Goal: Task Accomplishment & Management: Manage account settings

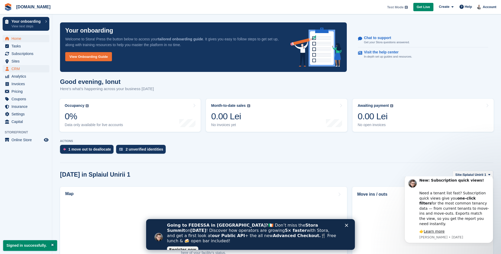
click at [17, 69] on span "CRM" at bounding box center [26, 68] width 31 height 7
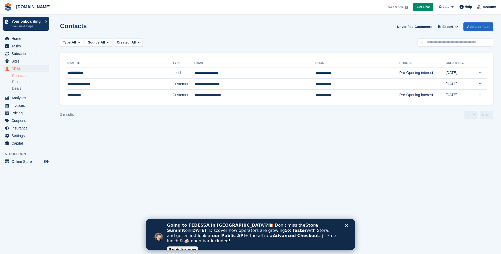
click at [20, 76] on link "Contacts" at bounding box center [30, 75] width 37 height 5
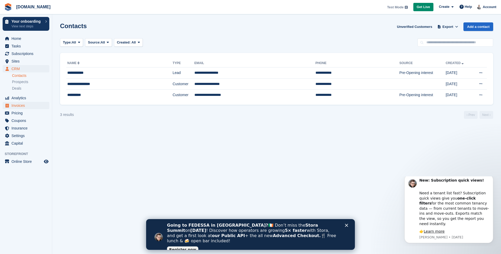
click at [16, 106] on span "Invoices" at bounding box center [26, 105] width 31 height 7
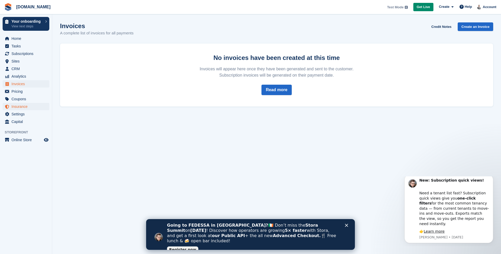
click at [22, 109] on span "Insurance" at bounding box center [26, 106] width 31 height 7
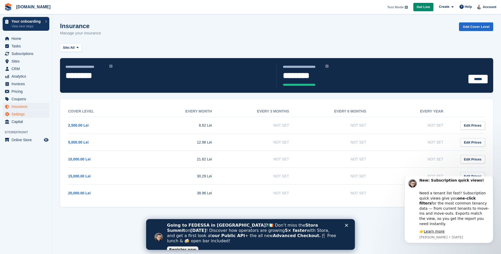
click at [20, 115] on span "Settings" at bounding box center [26, 114] width 31 height 7
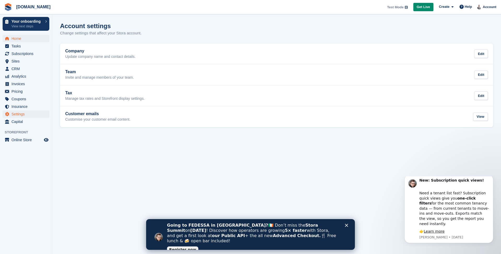
click at [22, 39] on span "Home" at bounding box center [26, 38] width 31 height 7
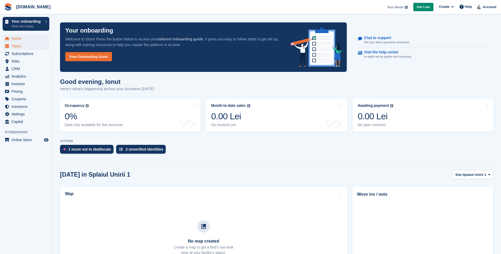
click at [22, 48] on span "Tasks" at bounding box center [26, 45] width 31 height 7
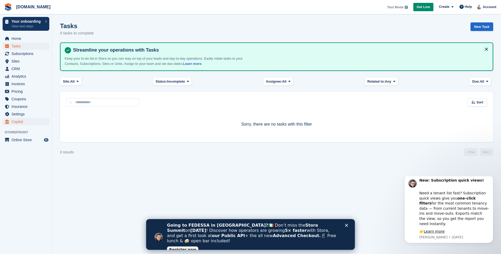
click at [15, 125] on span "Capital" at bounding box center [26, 121] width 31 height 7
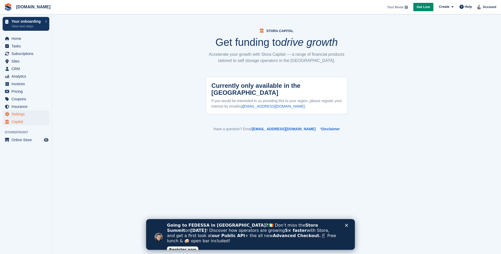
click at [16, 114] on span "Settings" at bounding box center [26, 114] width 31 height 7
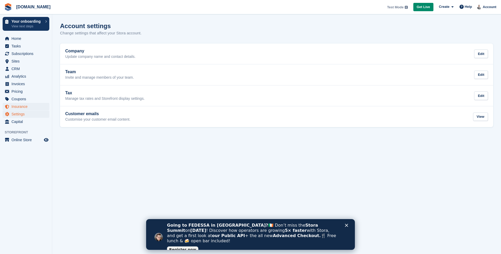
click at [17, 109] on span "Insurance" at bounding box center [26, 106] width 31 height 7
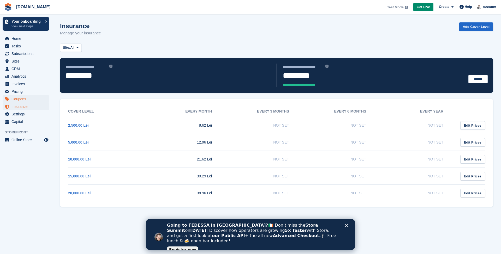
click at [17, 100] on span "Coupons" at bounding box center [26, 98] width 31 height 7
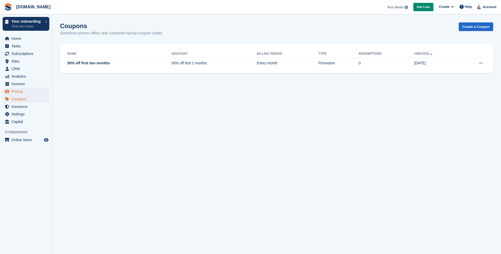
click at [18, 92] on span "Pricing" at bounding box center [26, 91] width 31 height 7
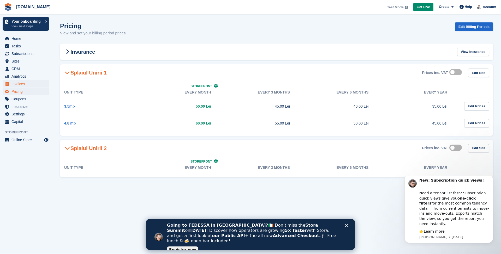
click at [21, 84] on span "Invoices" at bounding box center [26, 83] width 31 height 7
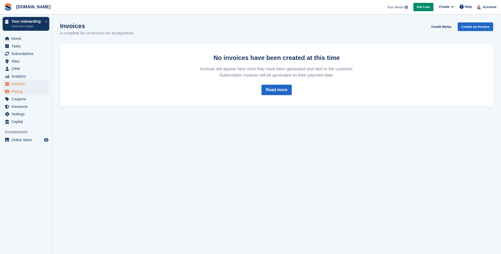
click at [20, 94] on span "Pricing" at bounding box center [26, 91] width 31 height 7
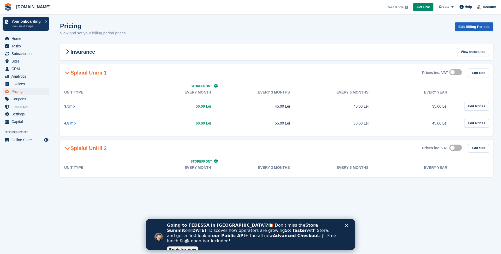
click at [467, 27] on link "Edit Billing Periods" at bounding box center [473, 26] width 38 height 9
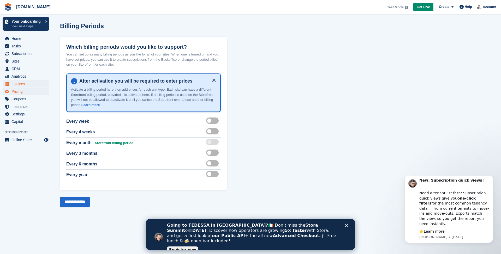
click at [23, 86] on span "Invoices" at bounding box center [26, 83] width 31 height 7
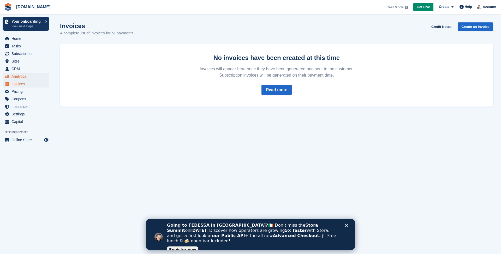
click at [28, 73] on span "Analytics" at bounding box center [26, 76] width 31 height 7
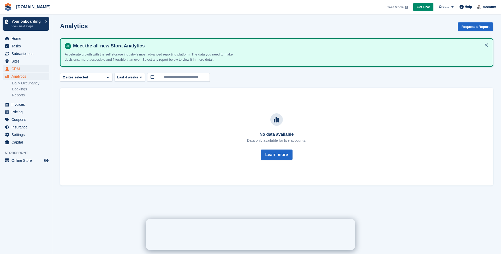
click at [25, 68] on span "CRM" at bounding box center [26, 68] width 31 height 7
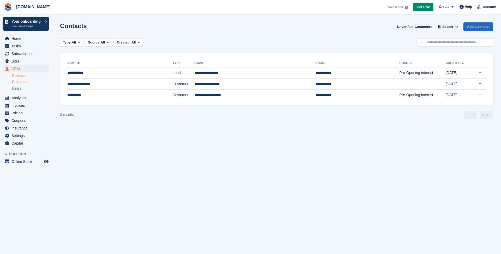
click at [24, 83] on span "Prospects" at bounding box center [20, 82] width 16 height 5
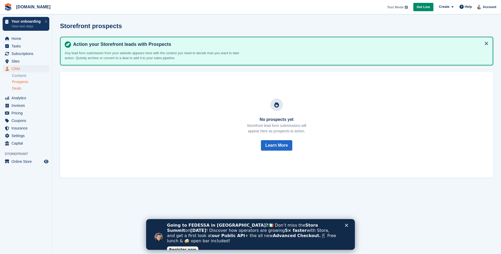
click at [20, 89] on span "Deals" at bounding box center [16, 88] width 9 height 5
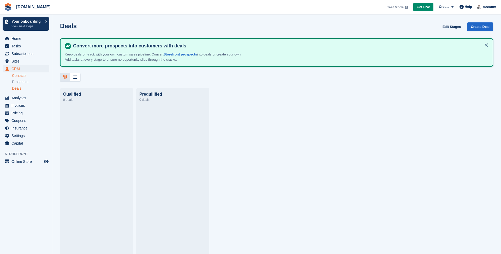
click at [21, 74] on link "Contacts" at bounding box center [30, 75] width 37 height 5
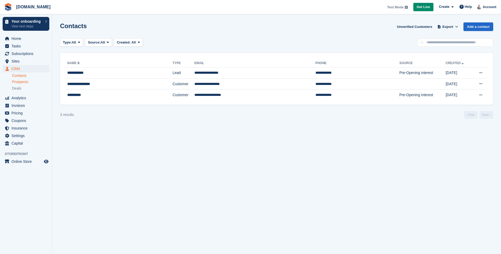
click at [22, 83] on span "Prospects" at bounding box center [20, 82] width 16 height 5
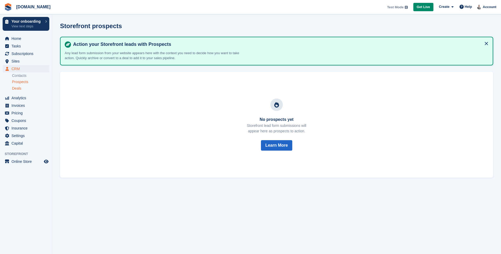
click at [18, 90] on span "Deals" at bounding box center [16, 88] width 9 height 5
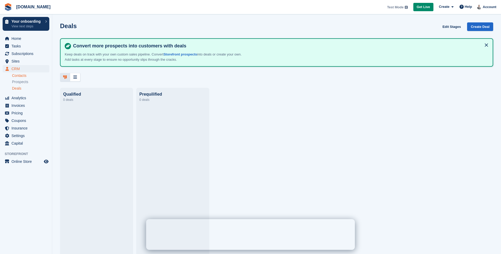
click at [22, 74] on link "Contacts" at bounding box center [30, 75] width 37 height 5
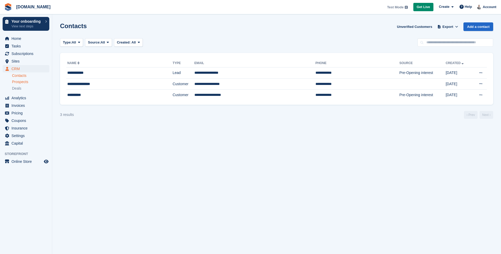
click at [22, 80] on span "Prospects" at bounding box center [20, 82] width 16 height 5
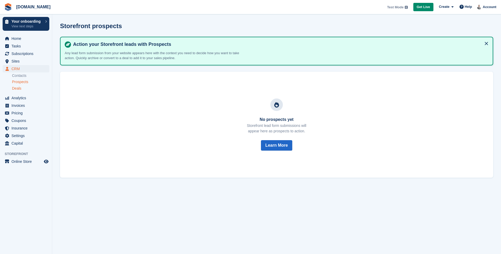
click at [21, 87] on span "Deals" at bounding box center [16, 88] width 9 height 5
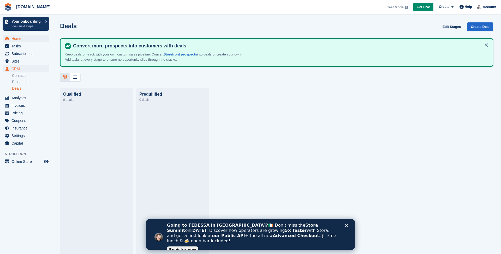
click at [23, 39] on span "Home" at bounding box center [26, 38] width 31 height 7
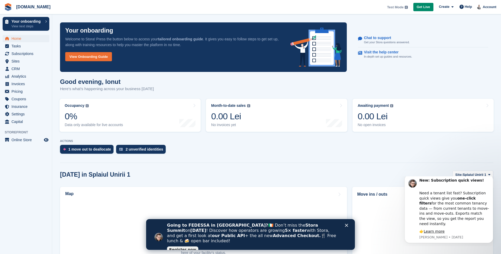
click at [347, 226] on icon "Close" at bounding box center [346, 225] width 3 height 3
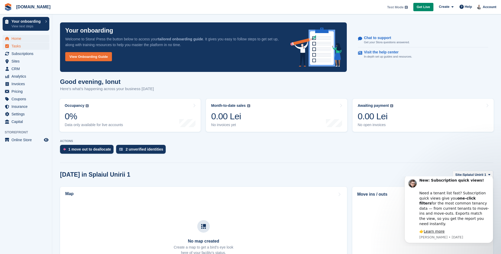
click at [23, 46] on span "Tasks" at bounding box center [26, 45] width 31 height 7
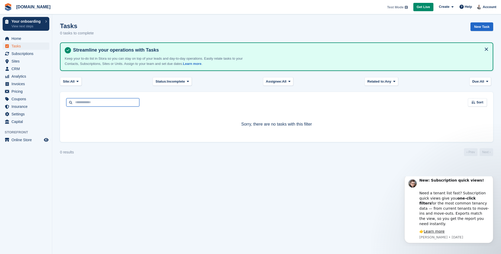
click at [89, 101] on input "text" at bounding box center [102, 102] width 73 height 9
click at [266, 35] on div "Tasks 0 tasks to complete New Task" at bounding box center [276, 32] width 433 height 20
click at [443, 8] on span "Create" at bounding box center [443, 6] width 10 height 5
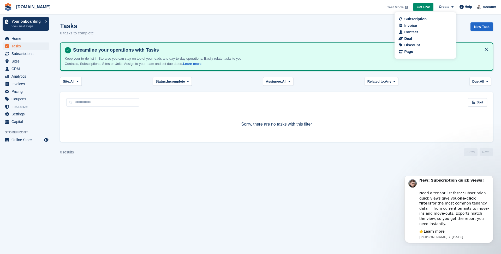
click at [281, 33] on div "Tasks 0 tasks to complete New Task" at bounding box center [276, 32] width 433 height 20
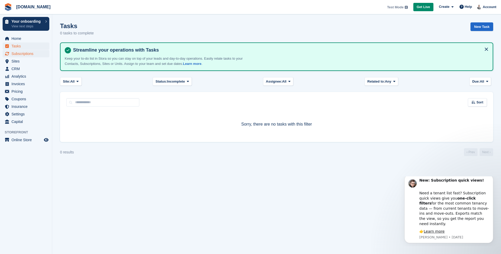
click at [22, 53] on span "Subscriptions" at bounding box center [26, 53] width 31 height 7
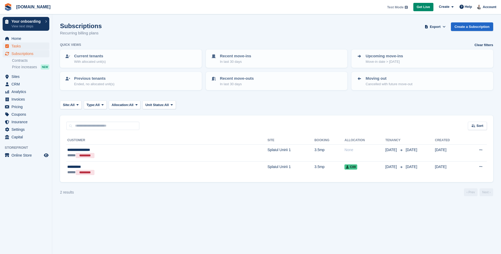
click at [21, 43] on span "Tasks" at bounding box center [26, 45] width 31 height 7
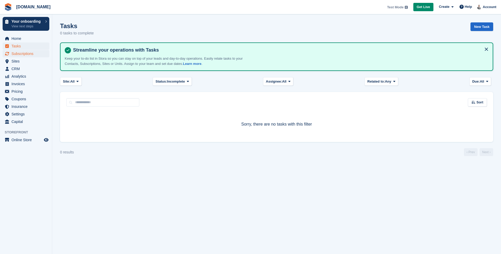
click at [21, 52] on span "Subscriptions" at bounding box center [26, 53] width 31 height 7
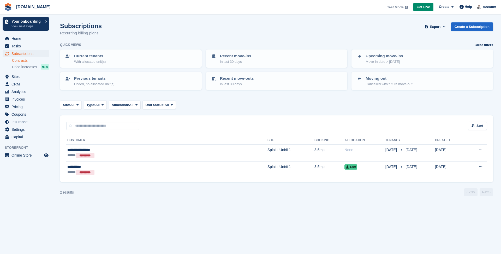
click at [22, 61] on link "Contracts" at bounding box center [30, 60] width 37 height 5
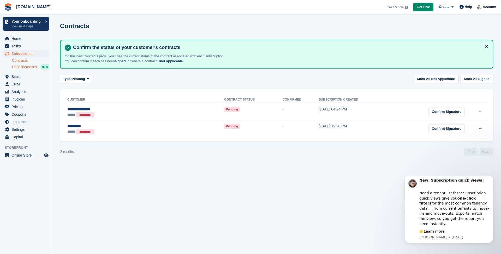
click at [25, 68] on span "Price increases" at bounding box center [24, 67] width 25 height 5
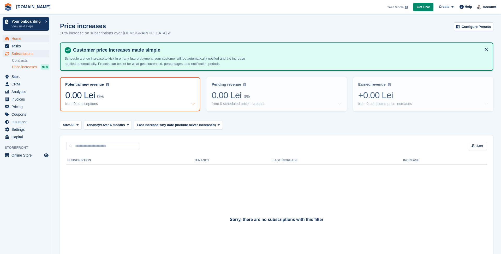
click at [19, 40] on span "Home" at bounding box center [26, 38] width 31 height 7
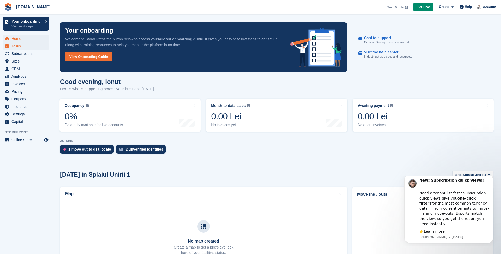
click at [16, 44] on span "Tasks" at bounding box center [26, 45] width 31 height 7
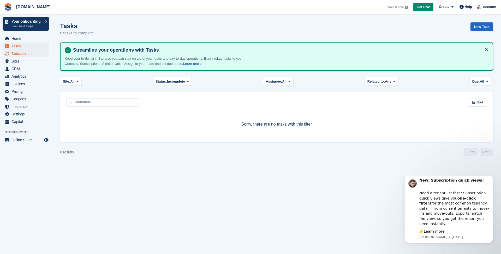
click at [20, 55] on span "Subscriptions" at bounding box center [26, 53] width 31 height 7
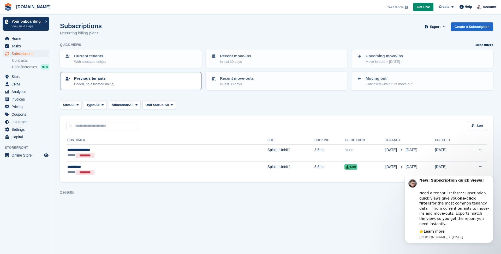
click at [156, 81] on div "Previous tenants Ended, no allocated unit(s)" at bounding box center [131, 81] width 132 height 11
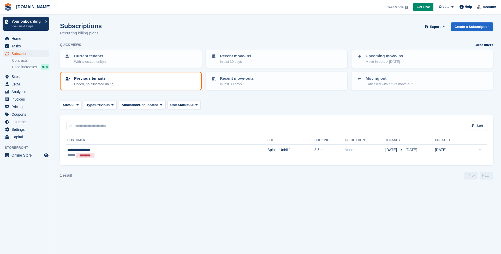
click at [156, 81] on div "Previous tenants Ended, no allocated unit(s)" at bounding box center [131, 81] width 132 height 11
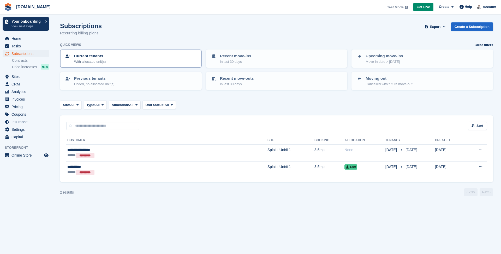
click at [153, 59] on div "Current tenants With allocated unit(s)" at bounding box center [131, 58] width 132 height 11
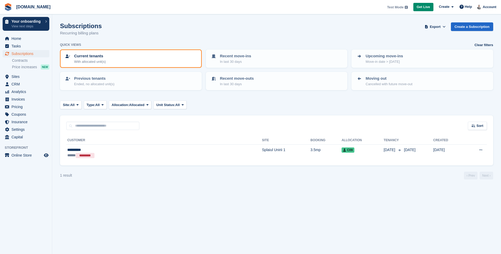
click at [153, 59] on div "Current tenants With allocated unit(s)" at bounding box center [131, 58] width 132 height 11
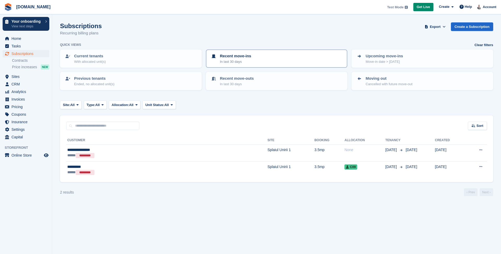
click at [231, 62] on p "In last 30 days" at bounding box center [235, 61] width 31 height 5
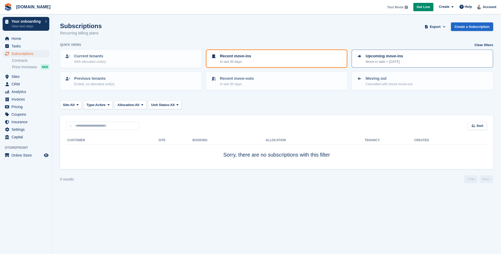
click at [430, 57] on div "Upcoming move-ins Move-in date > [DATE]" at bounding box center [422, 58] width 132 height 11
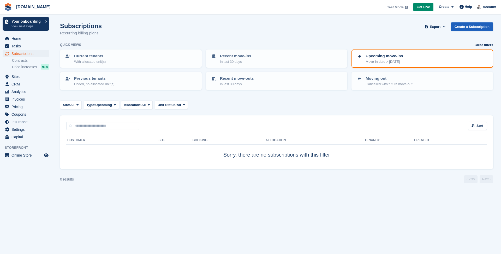
click at [464, 28] on link "Create a Subscription" at bounding box center [471, 26] width 42 height 9
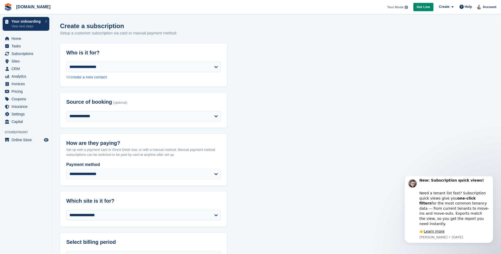
click at [133, 45] on header "Who is it for?" at bounding box center [143, 53] width 167 height 19
select select "*****"
select select "**********"
select select "***"
select select "*"
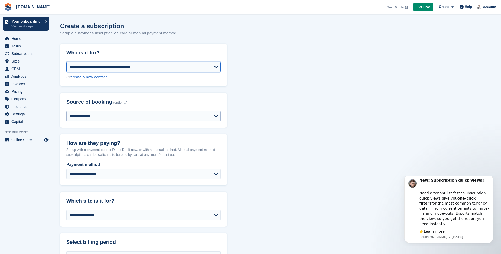
select select "****"
select select
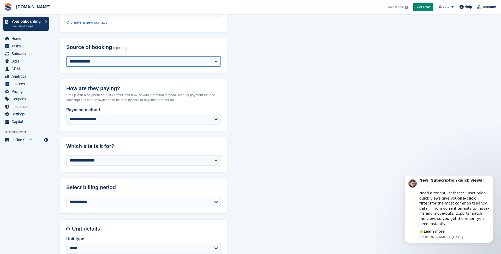
scroll to position [55, 0]
select select "*****"
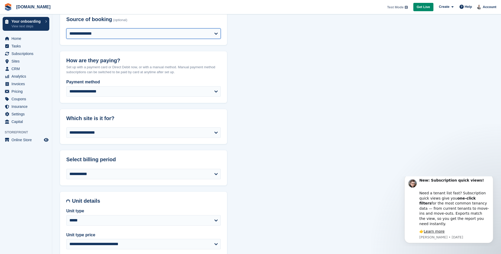
scroll to position [90, 0]
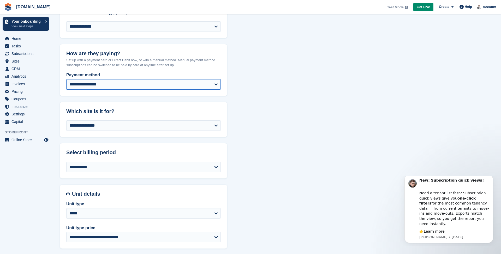
select select "**********"
select select "*****"
select select "***"
select select "*"
select select "****"
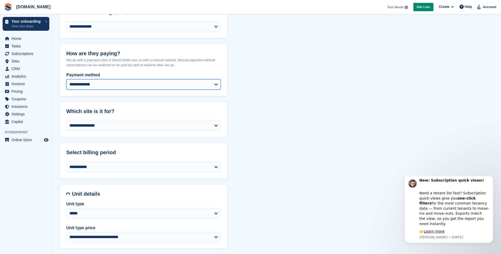
select select "****"
select select
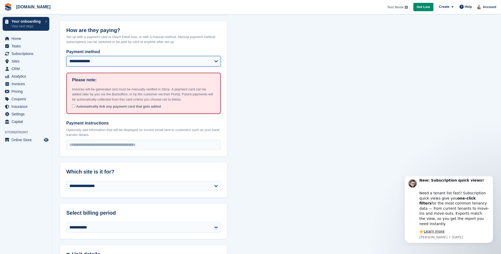
scroll to position [114, 0]
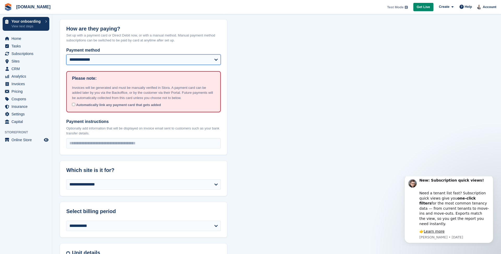
select select "**********"
select select "*****"
select select "***"
select select "*"
select select "****"
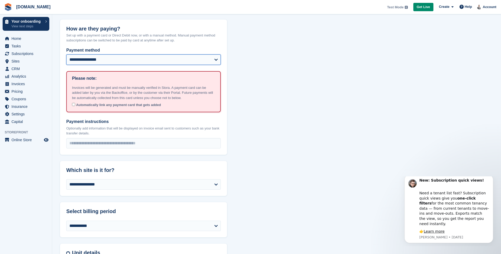
select select "****"
select select
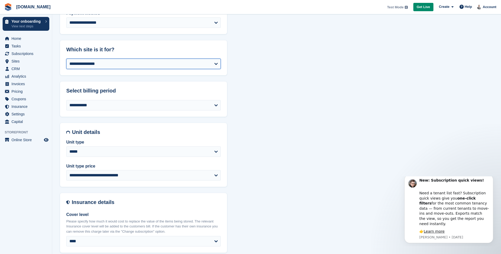
scroll to position [165, 0]
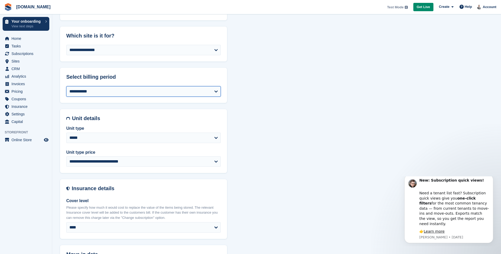
select select "*"
select select "*****"
select select "**********"
select select "***"
select select "****"
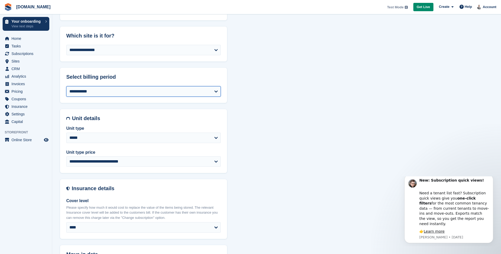
select select "****"
select select
select select "*"
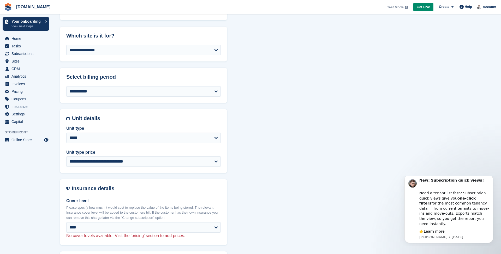
select select "*****"
select select "**********"
select select "***"
select select "*"
select select "****"
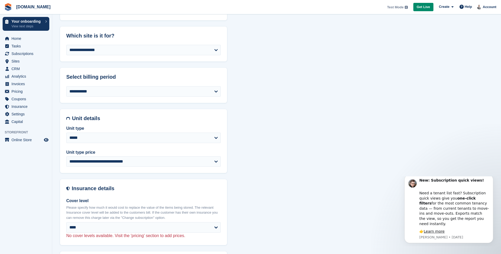
select select "****"
select select
click at [118, 113] on header "Unit details" at bounding box center [143, 115] width 167 height 12
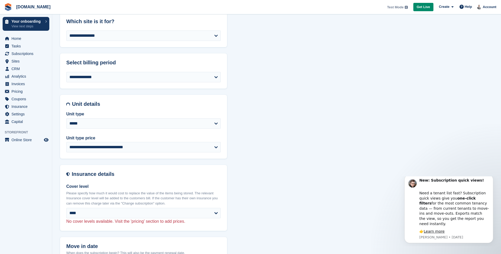
scroll to position [181, 0]
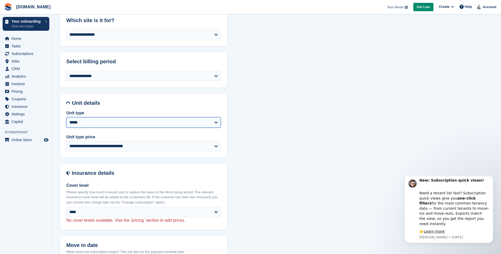
select select "****"
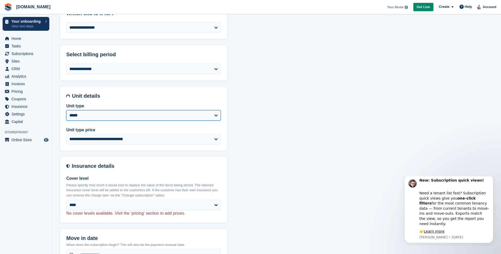
select select "*****"
select select "**********"
select select "***"
select select "*"
select select "****"
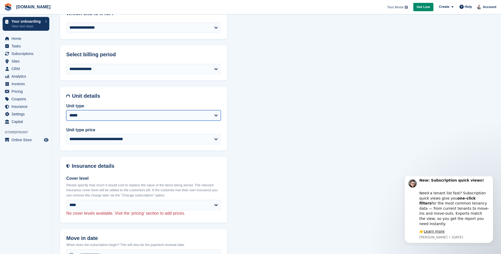
select select
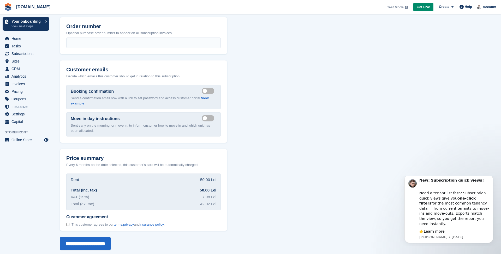
scroll to position [486, 0]
click at [94, 237] on input "**********" at bounding box center [85, 243] width 51 height 13
click at [88, 244] on input "**********" at bounding box center [85, 243] width 51 height 13
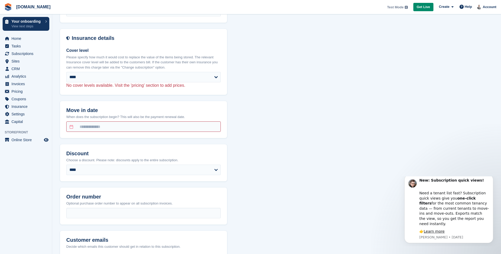
scroll to position [353, 0]
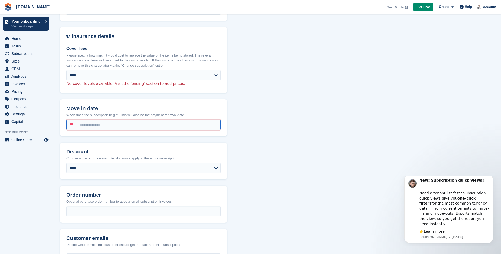
click at [90, 124] on input "text" at bounding box center [143, 125] width 154 height 10
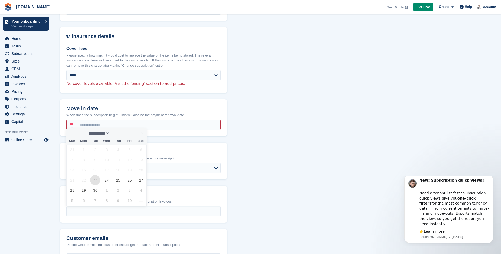
click at [95, 179] on span "23" at bounding box center [95, 180] width 10 height 10
type input "**********"
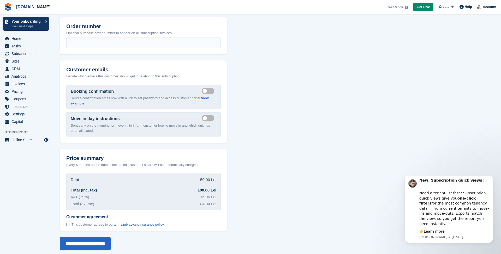
scroll to position [521, 0]
click at [87, 237] on input "**********" at bounding box center [85, 243] width 51 height 13
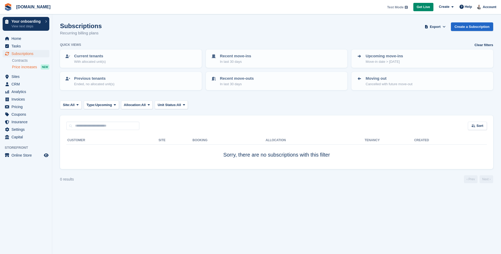
click at [24, 67] on span "Price increases" at bounding box center [24, 67] width 25 height 5
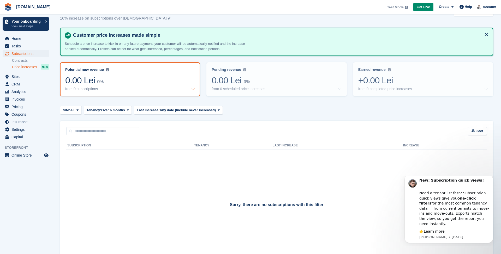
scroll to position [9, 0]
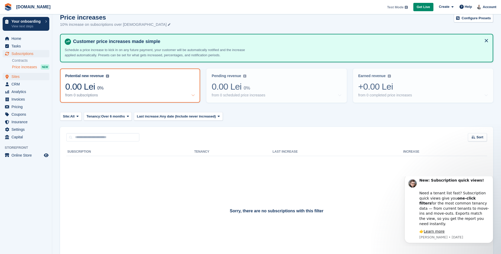
click at [16, 78] on span "Sites" at bounding box center [26, 76] width 31 height 7
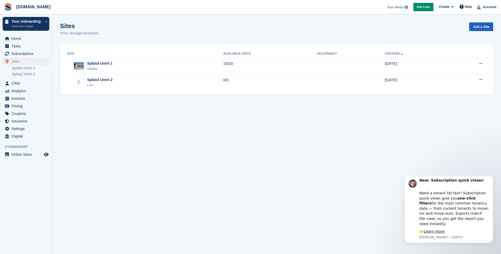
click at [478, 27] on link "Add a Site" at bounding box center [481, 26] width 24 height 9
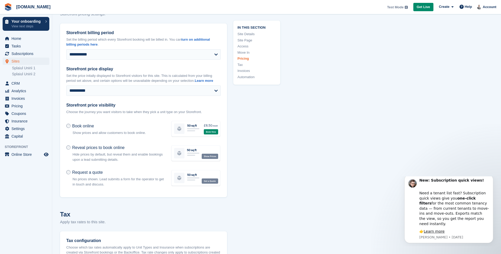
scroll to position [1323, 0]
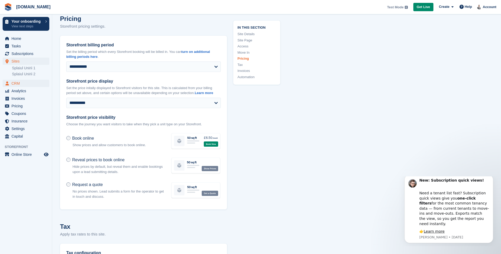
click at [17, 84] on span "CRM" at bounding box center [26, 83] width 31 height 7
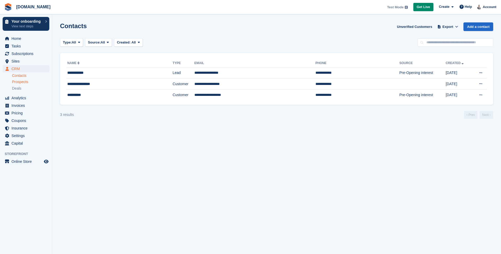
click at [20, 82] on span "Prospects" at bounding box center [20, 82] width 16 height 5
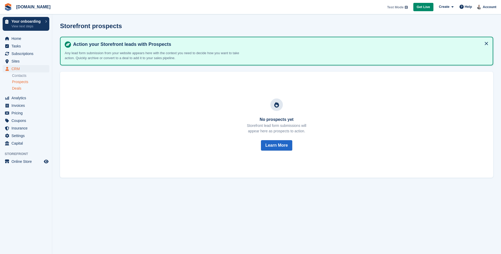
click at [18, 86] on link "Deals" at bounding box center [30, 88] width 37 height 5
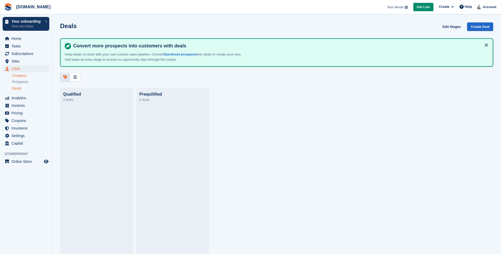
click at [22, 75] on link "Contacts" at bounding box center [30, 75] width 37 height 5
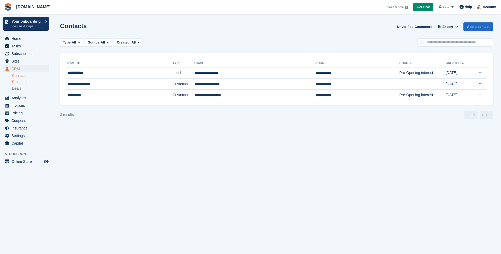
click at [25, 81] on span "Prospects" at bounding box center [20, 82] width 16 height 5
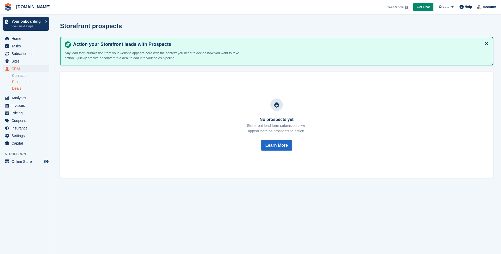
click at [18, 91] on span "Deals" at bounding box center [16, 88] width 9 height 5
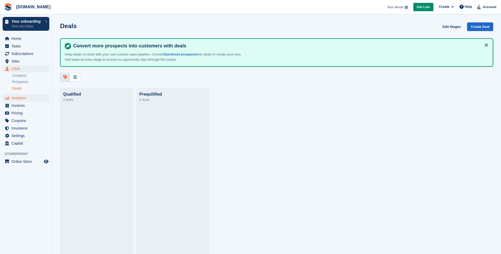
click at [17, 99] on span "Analytics" at bounding box center [26, 97] width 31 height 7
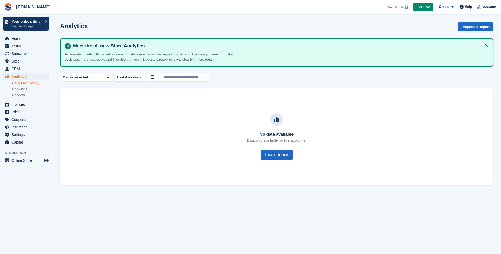
click at [24, 83] on link "Daily Occupancy" at bounding box center [30, 83] width 37 height 5
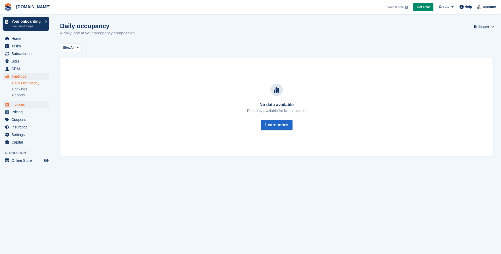
click at [20, 103] on span "Invoices" at bounding box center [26, 104] width 31 height 7
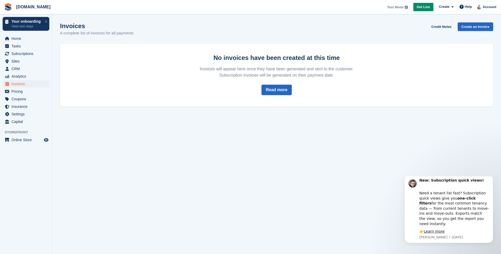
click at [483, 21] on section "Invoices A complete list of invoices for all payments Credit Notes Create an In…" at bounding box center [276, 127] width 448 height 254
click at [478, 27] on link "Create an Invoice" at bounding box center [474, 26] width 35 height 9
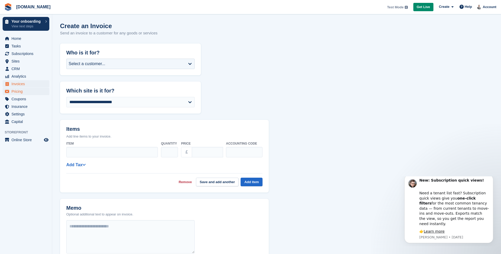
click at [18, 91] on span "Pricing" at bounding box center [26, 91] width 31 height 7
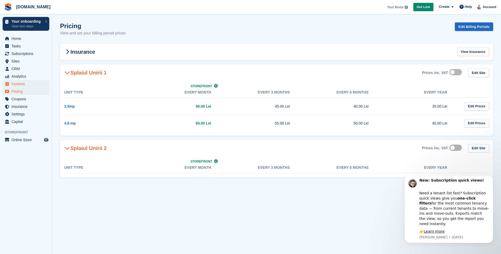
click at [21, 85] on span "Invoices" at bounding box center [26, 83] width 31 height 7
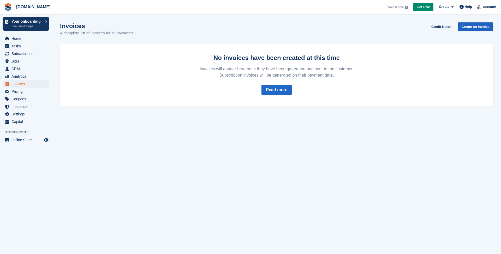
click at [469, 27] on link "Create an Invoice" at bounding box center [474, 26] width 35 height 9
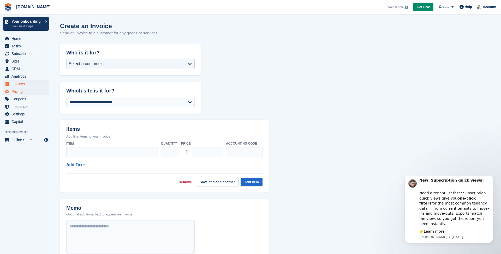
click at [25, 91] on span "Pricing" at bounding box center [26, 91] width 31 height 7
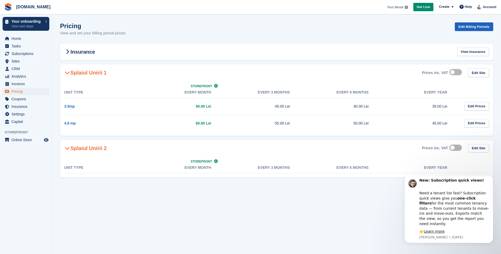
click at [471, 26] on link "Edit Billing Periods" at bounding box center [473, 26] width 38 height 9
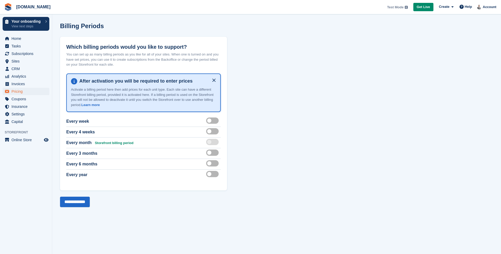
click at [213, 119] on label at bounding box center [213, 121] width 15 height 4
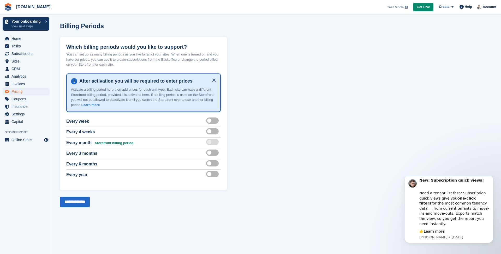
click at [214, 135] on div "Every 4 weeks" at bounding box center [143, 132] width 154 height 11
click at [216, 120] on label at bounding box center [213, 121] width 15 height 4
click at [80, 199] on input "**********" at bounding box center [75, 202] width 30 height 10
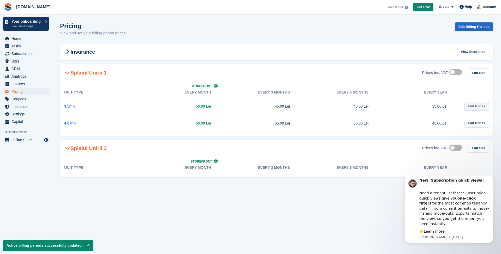
click at [474, 106] on link "Edit Prices" at bounding box center [476, 106] width 25 height 9
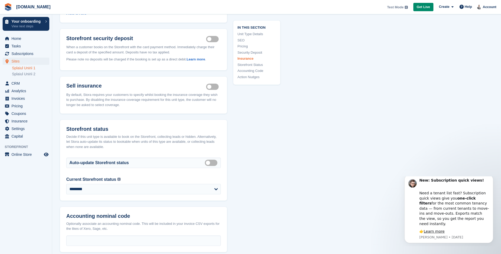
scroll to position [531, 0]
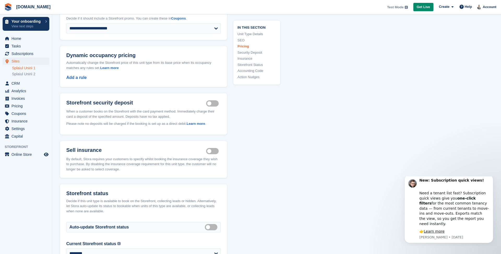
click at [213, 103] on label "Security deposit on" at bounding box center [213, 103] width 15 height 1
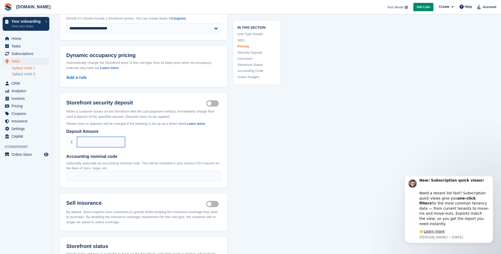
click at [92, 137] on input "Deposit Amount" at bounding box center [101, 142] width 48 height 10
type input "***"
click at [109, 161] on p "Optionally associate an accounting nominal code. This will be included in your …" at bounding box center [143, 166] width 154 height 10
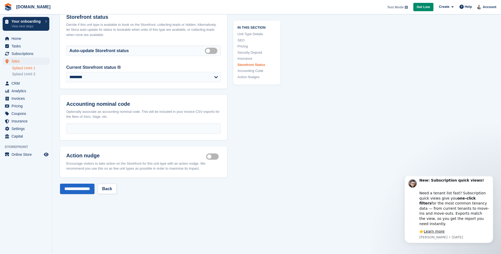
scroll to position [739, 0]
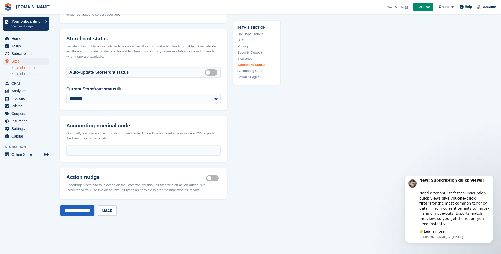
click at [92, 205] on input "**********" at bounding box center [77, 210] width 34 height 10
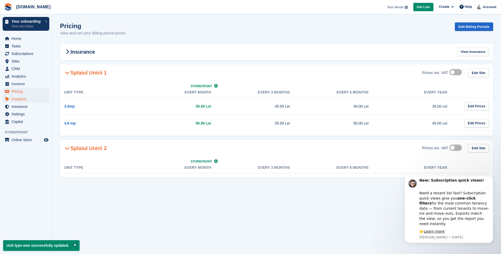
click at [26, 96] on span "Coupons" at bounding box center [26, 98] width 31 height 7
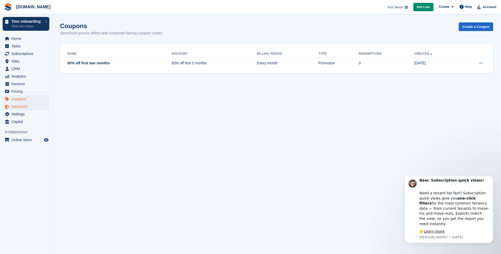
click at [21, 107] on span "Insurance" at bounding box center [26, 106] width 31 height 7
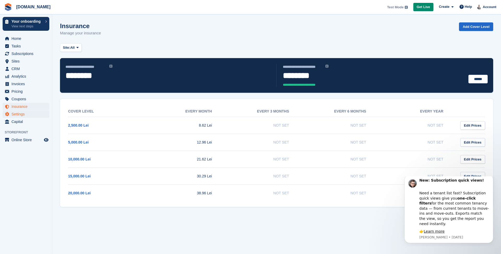
click at [22, 115] on span "Settings" at bounding box center [26, 114] width 31 height 7
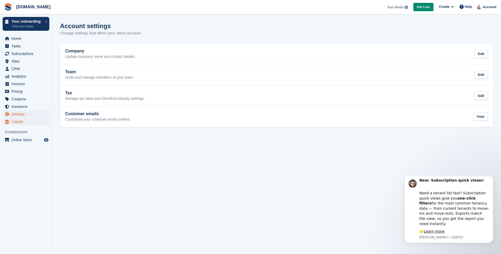
click at [16, 122] on span "Capital" at bounding box center [26, 121] width 31 height 7
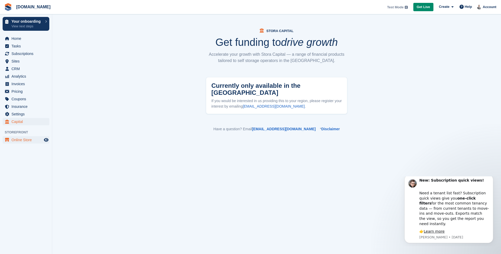
click at [21, 139] on span "Online Store" at bounding box center [26, 139] width 31 height 7
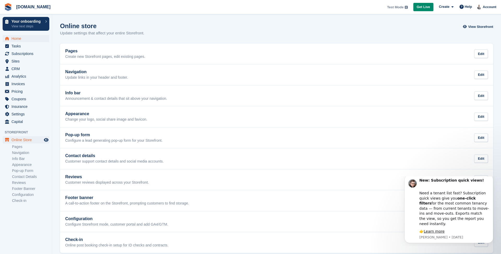
click at [20, 37] on span "Home" at bounding box center [26, 38] width 31 height 7
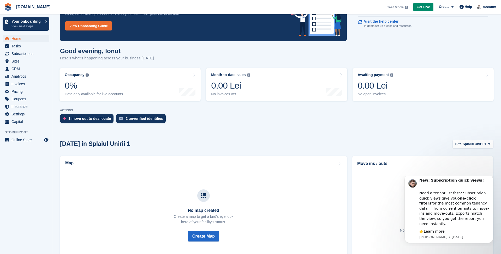
scroll to position [31, 0]
click at [26, 51] on span "Subscriptions" at bounding box center [26, 53] width 31 height 7
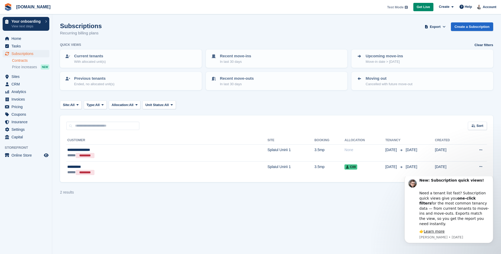
click at [27, 59] on link "Contracts" at bounding box center [30, 60] width 37 height 5
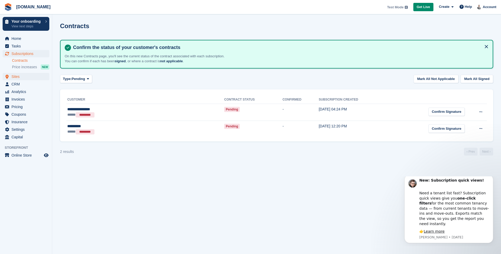
click at [20, 75] on span "Sites" at bounding box center [26, 76] width 31 height 7
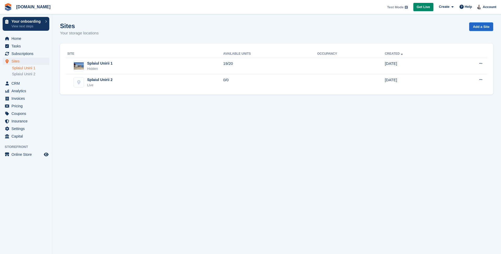
click at [22, 69] on link "Splaiul Unirii 1" at bounding box center [30, 68] width 37 height 5
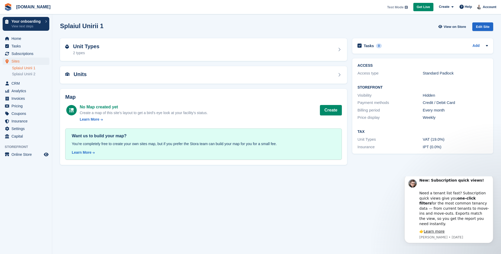
click at [262, 89] on div "Map No Map created yet Create a map of this site's layout to get a bird's eye l…" at bounding box center [203, 127] width 287 height 76
click at [290, 182] on section "Splaiul Unirii 1 View on Store Edit Site Unit Types 2 types Units Map No Map cr…" at bounding box center [276, 127] width 448 height 254
click at [27, 91] on span "Analytics" at bounding box center [26, 90] width 31 height 7
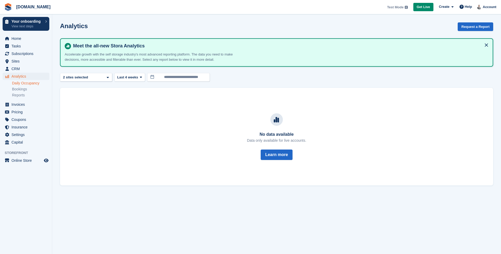
click at [29, 83] on link "Daily Occupancy" at bounding box center [30, 83] width 37 height 5
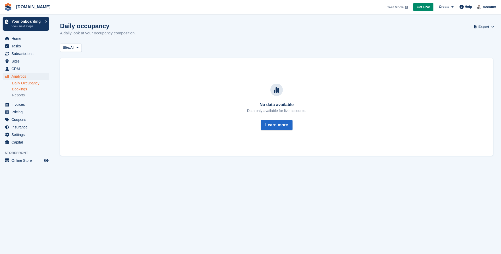
click at [22, 88] on link "Bookings" at bounding box center [30, 89] width 37 height 5
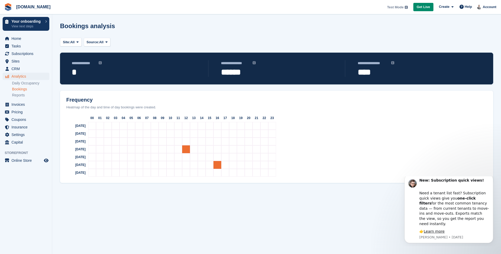
click at [401, 118] on div "00 01 02 03 04 05 06 07 08 09 10 11 12 13 14 15 16 17 18 19 20 21 22 23" at bounding box center [276, 118] width 429 height 8
click at [368, 128] on div "Sunday 0 0 0 0 0 0 0 0 0 0 0 0 0 0 0 0 0 0 0 0 0 0 0 0" at bounding box center [276, 126] width 429 height 8
click at [20, 95] on link "Reports" at bounding box center [30, 95] width 37 height 5
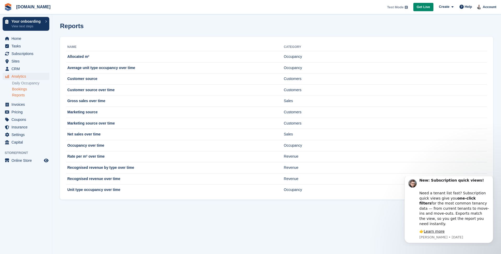
click at [22, 89] on link "Bookings" at bounding box center [30, 89] width 37 height 5
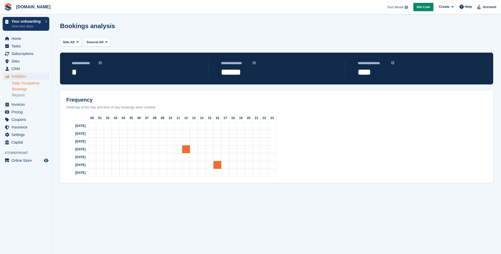
click at [25, 83] on link "Daily Occupancy" at bounding box center [30, 83] width 37 height 5
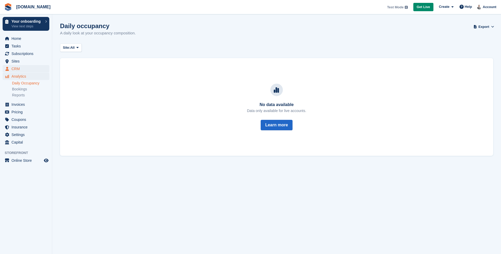
click at [15, 69] on span "CRM" at bounding box center [26, 68] width 31 height 7
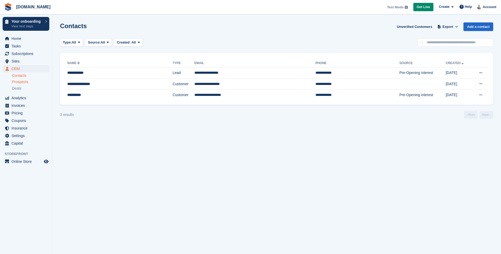
click at [21, 82] on span "Prospects" at bounding box center [20, 82] width 16 height 5
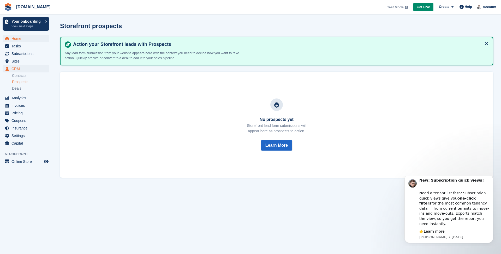
click at [17, 39] on span "Home" at bounding box center [26, 38] width 31 height 7
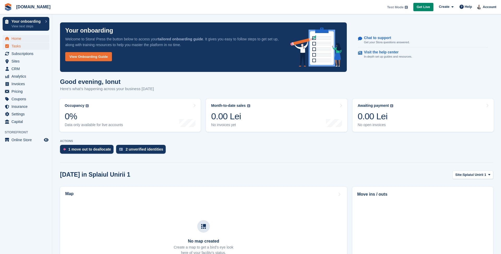
click at [18, 47] on span "Tasks" at bounding box center [26, 45] width 31 height 7
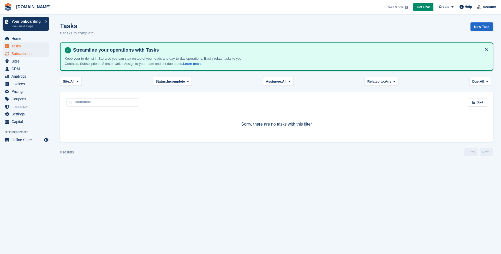
click at [19, 54] on span "Subscriptions" at bounding box center [26, 53] width 31 height 7
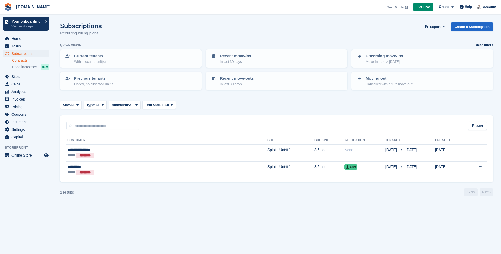
click at [20, 61] on link "Contracts" at bounding box center [30, 60] width 37 height 5
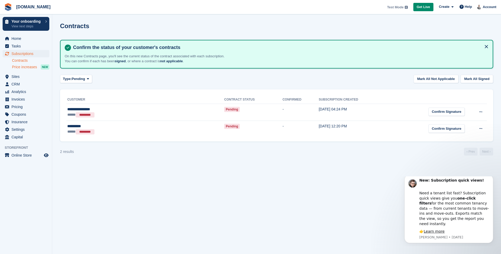
click at [23, 67] on span "Price increases" at bounding box center [24, 67] width 25 height 5
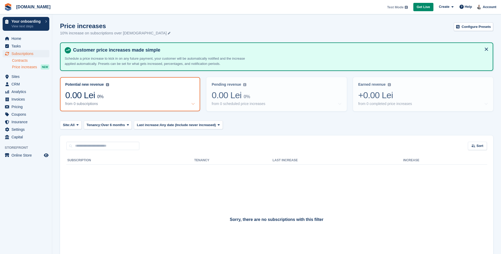
click at [22, 61] on link "Contracts" at bounding box center [30, 60] width 37 height 5
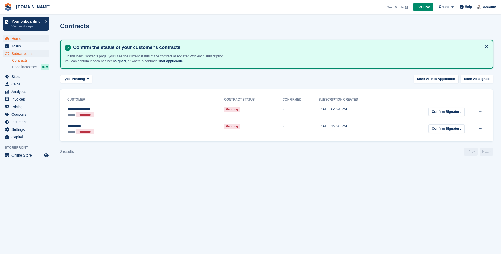
click at [19, 37] on span "Home" at bounding box center [26, 38] width 31 height 7
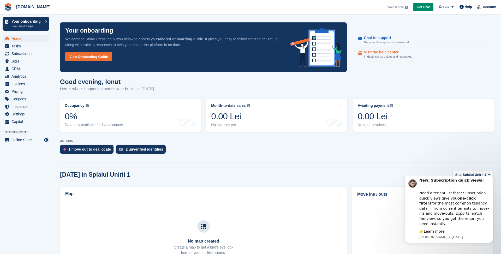
click at [385, 53] on p "Visit the help center" at bounding box center [386, 52] width 44 height 4
click at [251, 149] on div "1 move out to deallocate 2 unverified identities" at bounding box center [276, 150] width 433 height 11
click at [258, 143] on div "ACTIONS 1 move out to deallocate 2 unverified identities" at bounding box center [276, 147] width 433 height 17
click at [15, 44] on span "Tasks" at bounding box center [26, 45] width 31 height 7
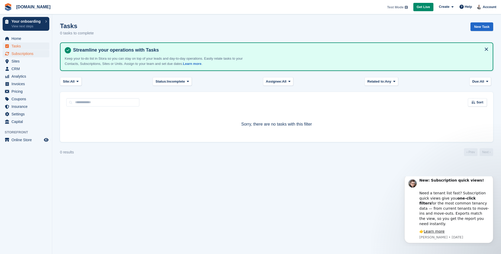
click at [13, 52] on span "Subscriptions" at bounding box center [26, 53] width 31 height 7
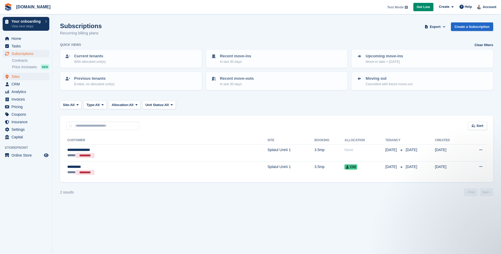
click at [21, 79] on span "Sites" at bounding box center [26, 76] width 31 height 7
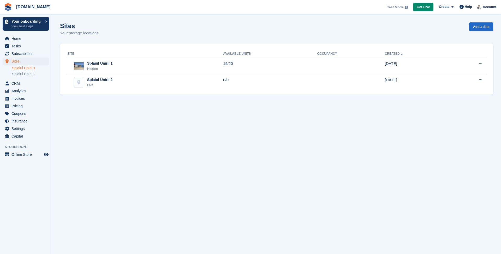
click at [23, 68] on link "Splaiul Unirii 1" at bounding box center [30, 68] width 37 height 5
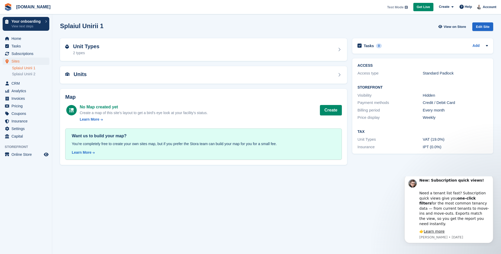
click at [285, 194] on section "Splaiul Unirii 1 View on Store Edit Site Unit Types 2 types Units Map No Map cr…" at bounding box center [276, 127] width 448 height 254
click at [259, 53] on div "Unit Types 2 types" at bounding box center [203, 50] width 276 height 13
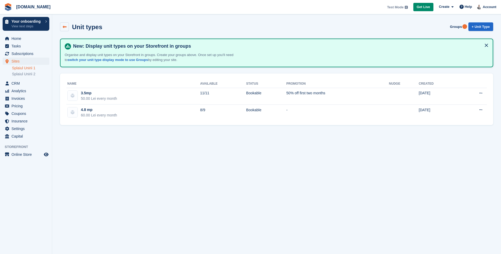
click at [64, 25] on icon at bounding box center [65, 27] width 4 height 4
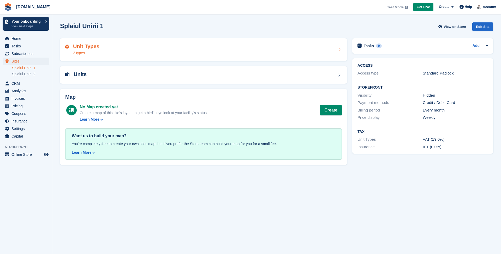
click at [200, 52] on div "Unit Types 2 types" at bounding box center [203, 50] width 276 height 13
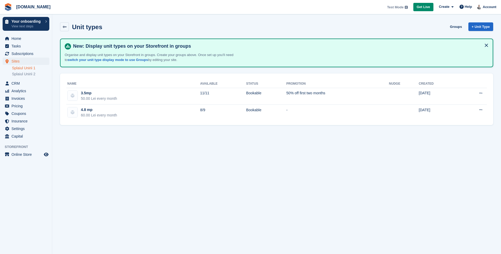
click at [200, 52] on div "New: Display unit types on your Storefront in groups Organise and display unit …" at bounding box center [276, 52] width 423 height 19
click at [25, 69] on link "Splaiul Unirii 1" at bounding box center [30, 68] width 37 height 5
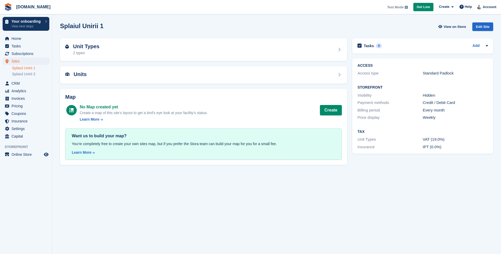
click at [26, 75] on link "Splaiul Unirii 2" at bounding box center [30, 74] width 37 height 5
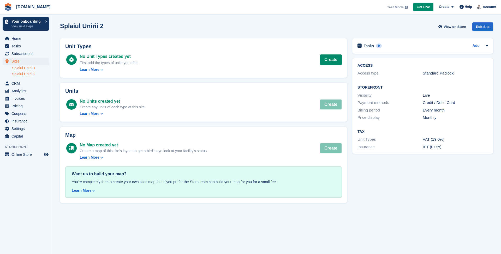
click at [27, 69] on link "Splaiul Unirii 1" at bounding box center [30, 68] width 37 height 5
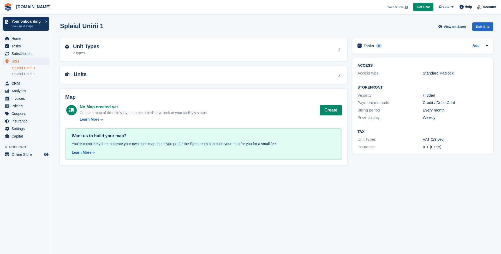
click at [28, 77] on div "Sites Sites Sites Splaiul Unirii 1 Splaiul Unirii 2 Splaiul Unirii 1 Splaiul Un…" at bounding box center [26, 69] width 52 height 22
click at [28, 76] on link "Splaiul Unirii 2" at bounding box center [30, 74] width 37 height 5
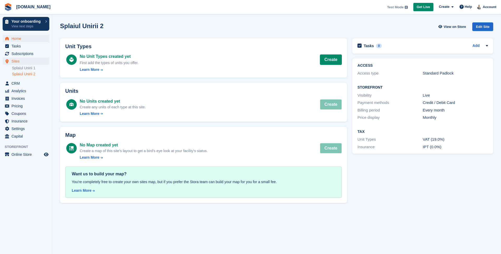
click at [17, 40] on span "Home" at bounding box center [26, 38] width 31 height 7
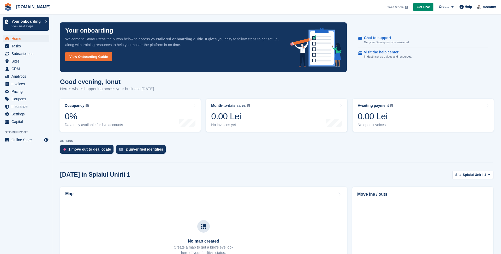
click at [20, 45] on span "Tasks" at bounding box center [26, 45] width 31 height 7
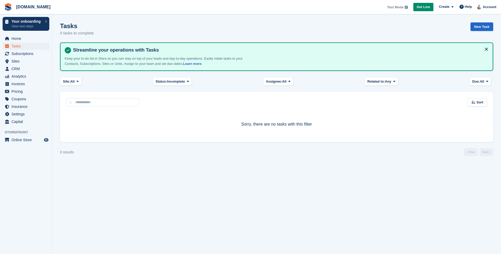
click at [22, 53] on span "Subscriptions" at bounding box center [26, 53] width 31 height 7
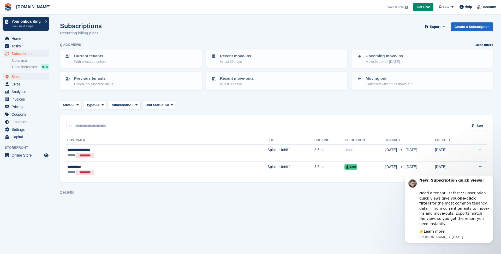
click at [20, 76] on span "Sites" at bounding box center [26, 76] width 31 height 7
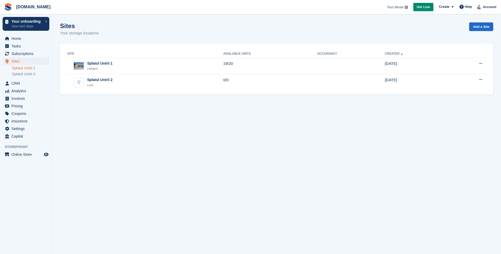
click at [25, 70] on link "Splaiul Unirii 1" at bounding box center [30, 68] width 37 height 5
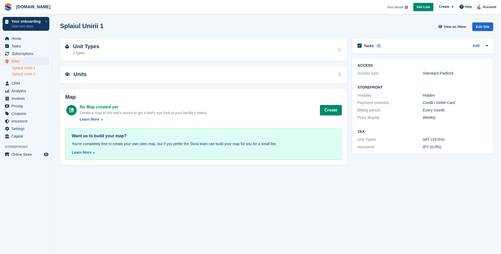
click at [26, 76] on link "Splaiul Unirii 2" at bounding box center [30, 74] width 37 height 5
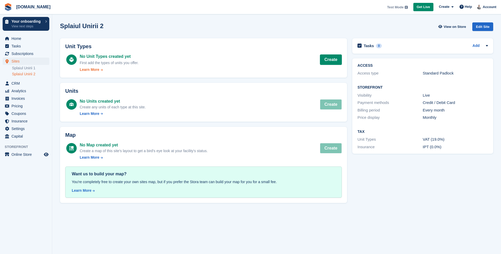
click at [96, 70] on div "Learn More" at bounding box center [90, 69] width 20 height 5
click at [19, 85] on span "CRM" at bounding box center [26, 83] width 31 height 7
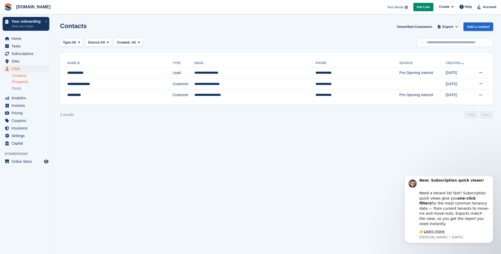
click at [20, 81] on span "Prospects" at bounding box center [20, 82] width 16 height 5
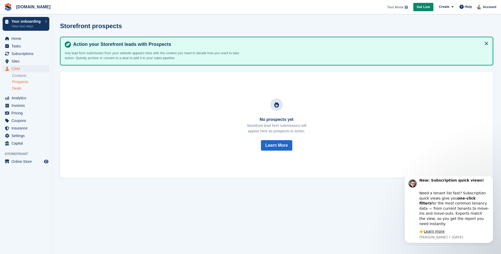
click at [21, 88] on span "Deals" at bounding box center [16, 88] width 9 height 5
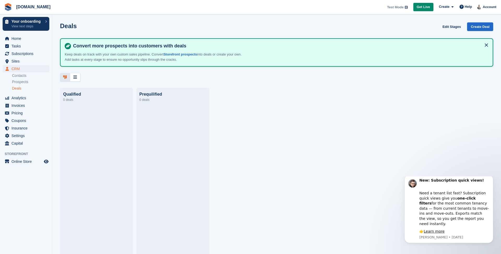
click at [306, 89] on div "Qualified 0 deals Prequilified 0 deals" at bounding box center [276, 171] width 448 height 167
click at [27, 74] on link "Contacts" at bounding box center [30, 75] width 37 height 5
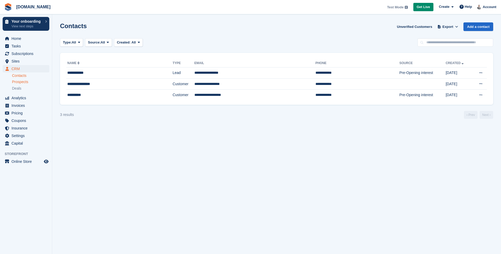
click at [22, 82] on span "Prospects" at bounding box center [20, 82] width 16 height 5
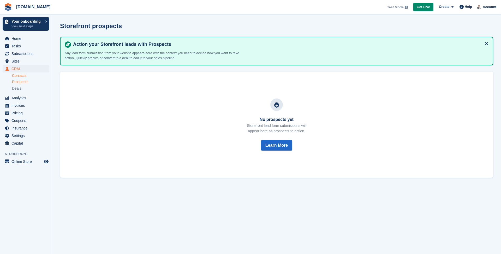
click at [22, 75] on link "Contacts" at bounding box center [30, 75] width 37 height 5
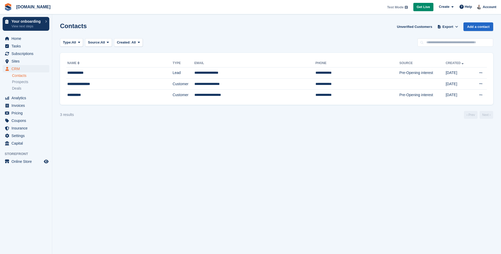
click at [312, 172] on section "Contacts Unverified Customers Export Export Contacts Export a CSV of all Contac…" at bounding box center [276, 127] width 448 height 254
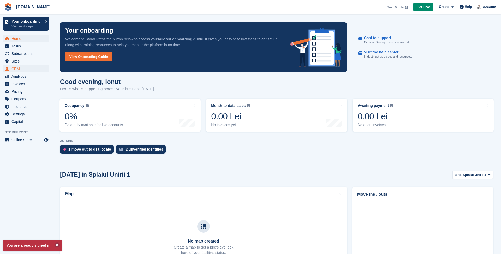
click at [19, 71] on span "CRM" at bounding box center [26, 68] width 31 height 7
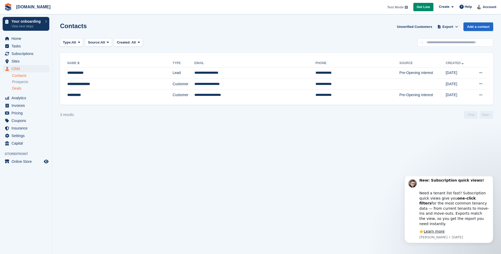
click at [16, 91] on span "Deals" at bounding box center [16, 88] width 9 height 5
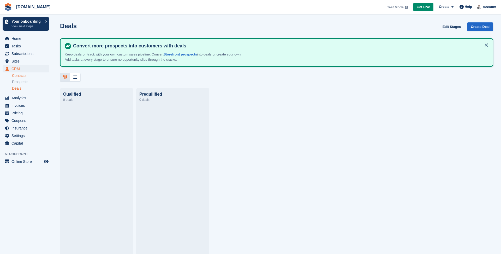
click at [20, 77] on link "Contacts" at bounding box center [30, 75] width 37 height 5
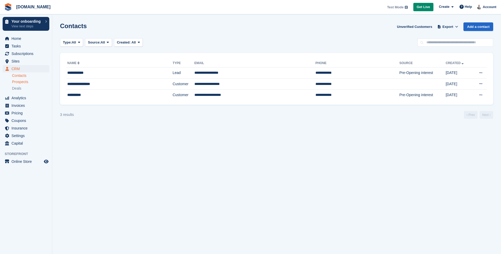
click at [19, 81] on span "Prospects" at bounding box center [20, 82] width 16 height 5
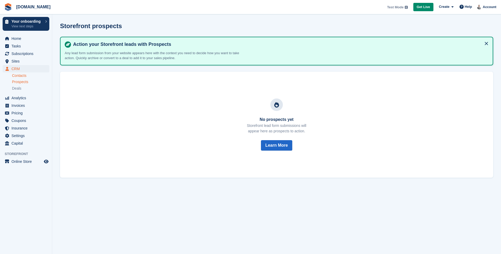
click at [21, 75] on link "Contacts" at bounding box center [30, 75] width 37 height 5
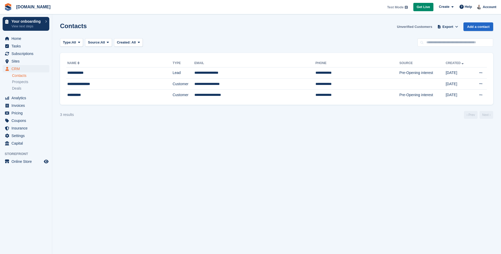
click at [409, 26] on link "Unverified Customers" at bounding box center [413, 26] width 39 height 9
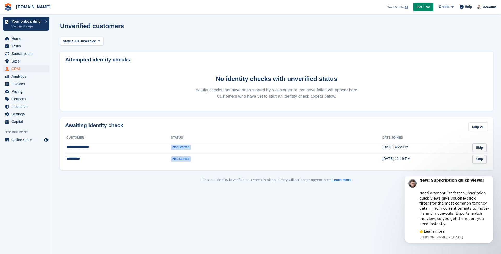
click at [21, 69] on span "CRM" at bounding box center [26, 68] width 31 height 7
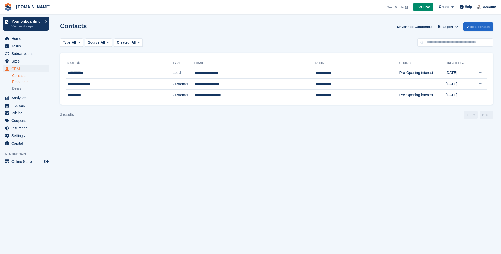
click at [24, 81] on span "Prospects" at bounding box center [20, 82] width 16 height 5
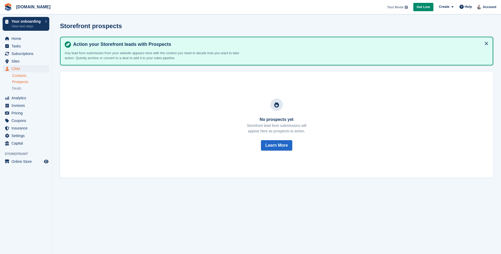
click at [24, 74] on link "Contacts" at bounding box center [30, 75] width 37 height 5
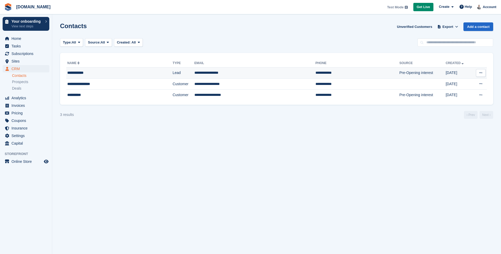
click at [479, 71] on icon at bounding box center [480, 72] width 3 height 3
click at [471, 80] on p "Edit contact" at bounding box center [459, 83] width 45 height 7
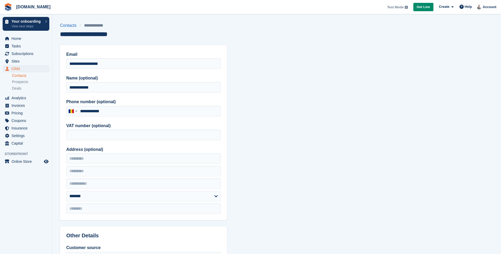
type input "**********"
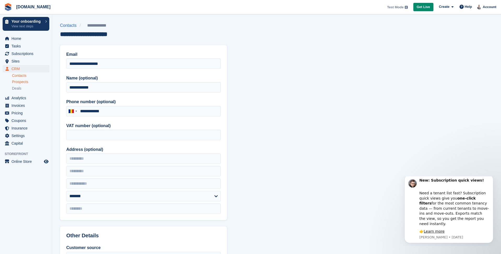
click at [27, 80] on span "Prospects" at bounding box center [20, 82] width 16 height 5
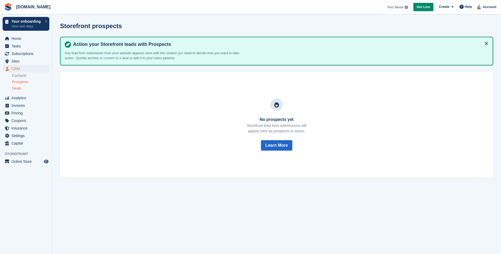
click at [19, 89] on span "Deals" at bounding box center [16, 88] width 9 height 5
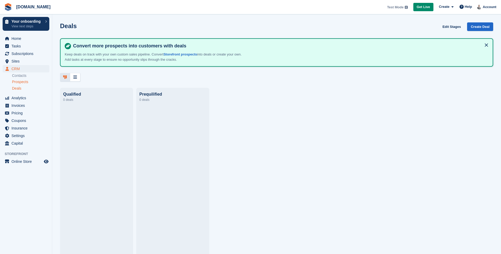
click at [23, 80] on span "Prospects" at bounding box center [20, 82] width 16 height 5
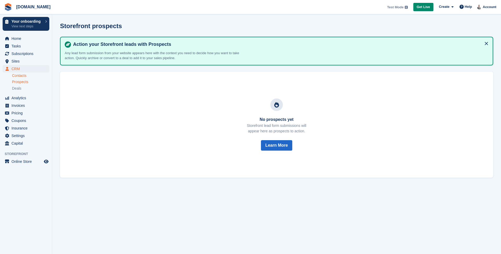
click at [23, 77] on link "Contacts" at bounding box center [30, 75] width 37 height 5
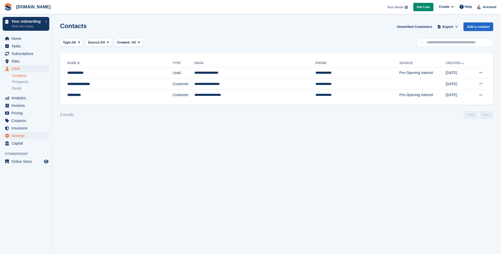
click at [20, 134] on span "Settings" at bounding box center [26, 135] width 31 height 7
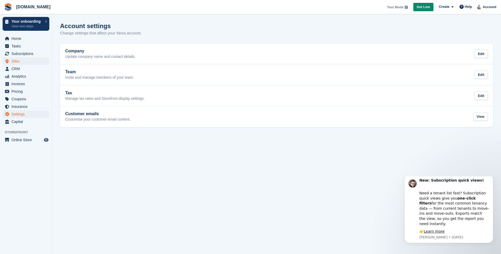
click at [19, 58] on span "Sites" at bounding box center [26, 61] width 31 height 7
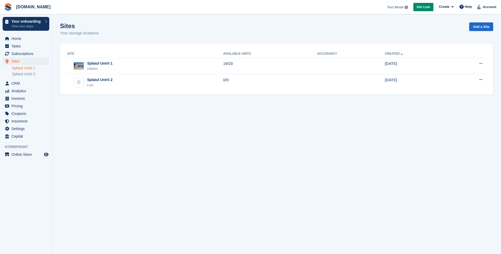
click at [20, 69] on link "Splaiul Unirii 1" at bounding box center [30, 68] width 37 height 5
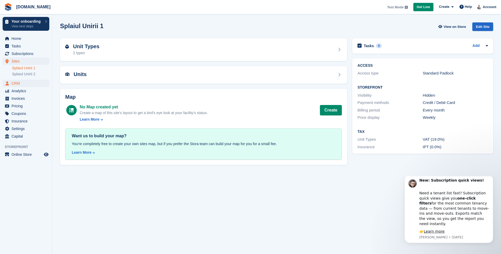
click at [15, 86] on span "CRM" at bounding box center [26, 83] width 31 height 7
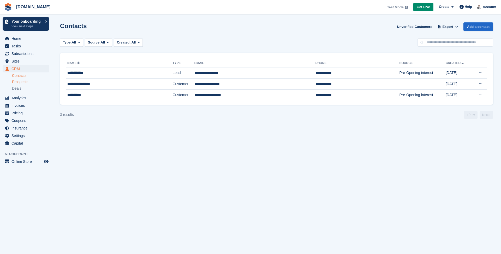
click at [18, 83] on span "Prospects" at bounding box center [20, 82] width 16 height 5
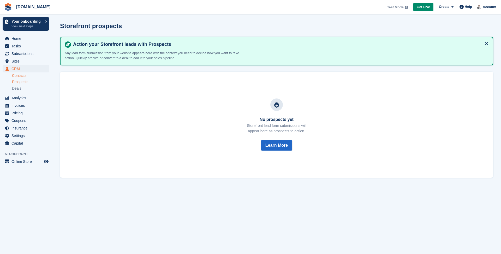
click at [18, 77] on link "Contacts" at bounding box center [30, 75] width 37 height 5
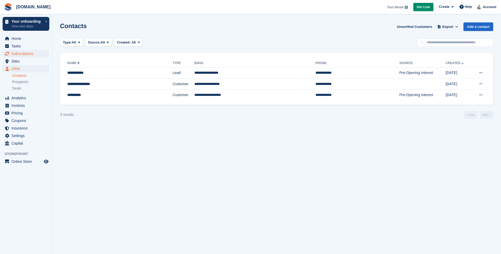
click at [21, 55] on span "Subscriptions" at bounding box center [26, 53] width 31 height 7
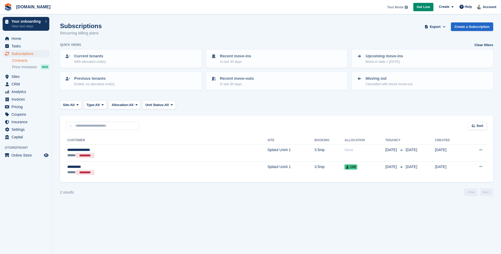
click at [22, 61] on link "Contracts" at bounding box center [30, 60] width 37 height 5
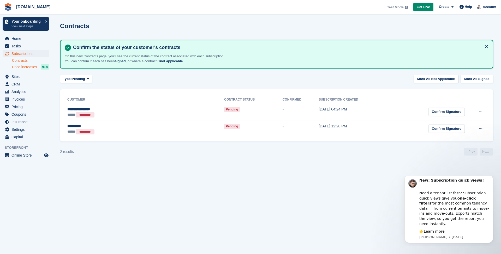
click at [25, 69] on span "Price increases" at bounding box center [24, 67] width 25 height 5
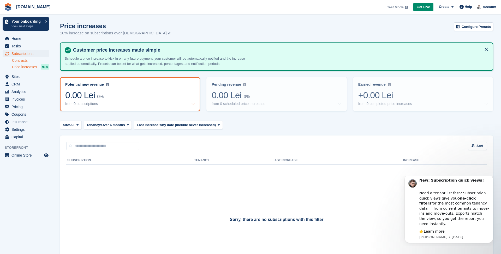
click at [30, 62] on link "Contracts" at bounding box center [30, 60] width 37 height 5
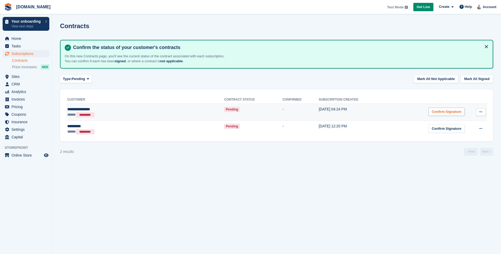
click at [435, 115] on div "Confirm Signature" at bounding box center [446, 112] width 36 height 9
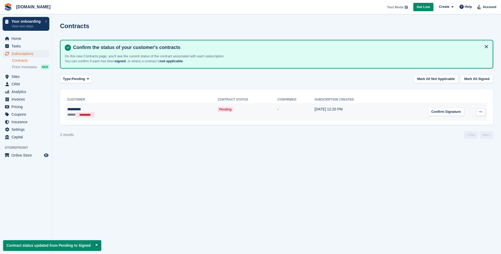
click at [479, 112] on icon at bounding box center [480, 111] width 3 height 3
click at [83, 109] on div "**********" at bounding box center [105, 109] width 76 height 5
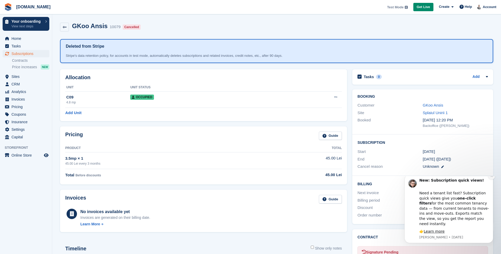
click at [491, 178] on icon "Dismiss notification" at bounding box center [491, 176] width 3 height 3
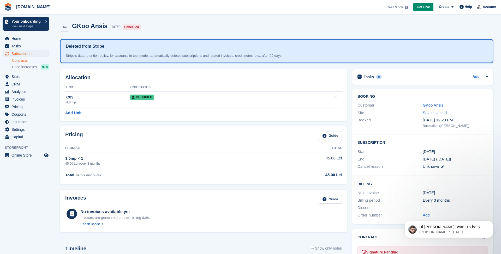
click at [27, 62] on link "Contracts" at bounding box center [30, 60] width 37 height 5
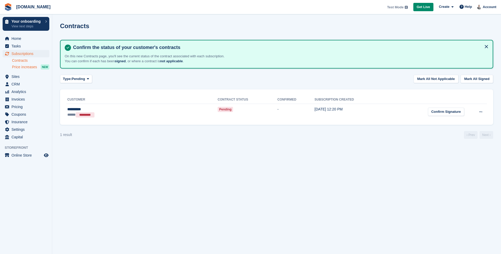
click at [26, 68] on span "Price increases" at bounding box center [24, 67] width 25 height 5
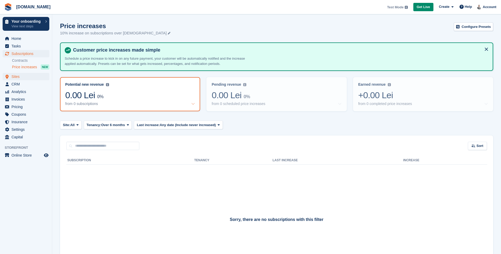
click at [38, 79] on span "Sites" at bounding box center [26, 76] width 31 height 7
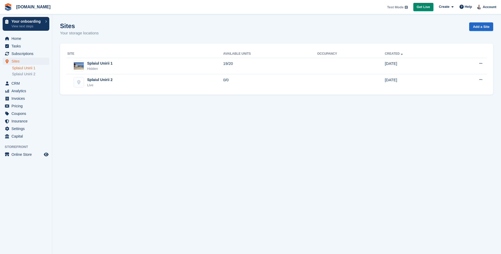
click at [33, 70] on link "Splaiul Unirii 1" at bounding box center [30, 68] width 37 height 5
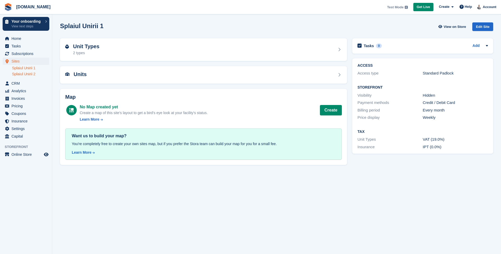
click at [33, 75] on link "Splaiul Unirii 2" at bounding box center [30, 74] width 37 height 5
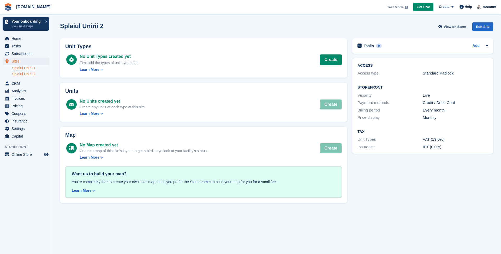
click at [23, 68] on link "Splaiul Unirii 1" at bounding box center [30, 68] width 37 height 5
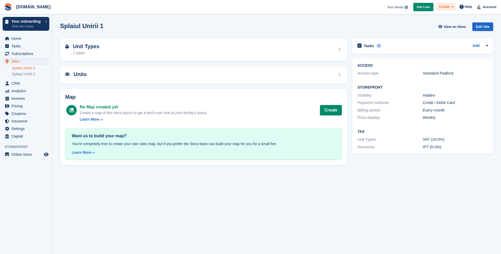
click at [447, 6] on span "Create" at bounding box center [443, 6] width 10 height 5
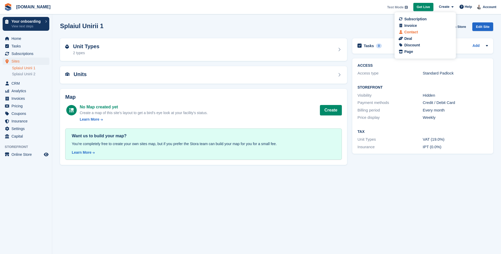
click at [417, 34] on div "Contact" at bounding box center [411, 31] width 14 height 5
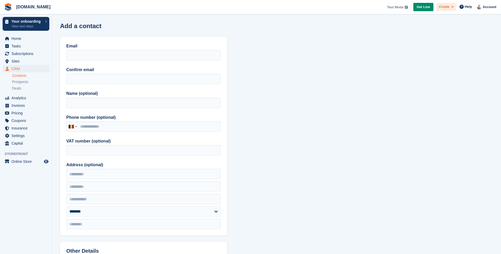
click at [450, 5] on span at bounding box center [451, 7] width 4 height 6
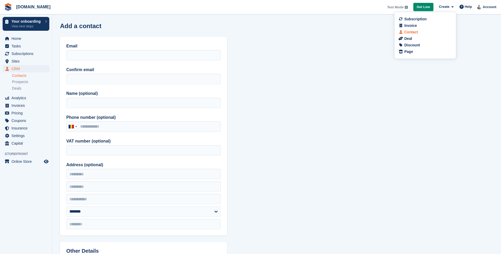
click at [428, 33] on div "Contact" at bounding box center [424, 31] width 51 height 5
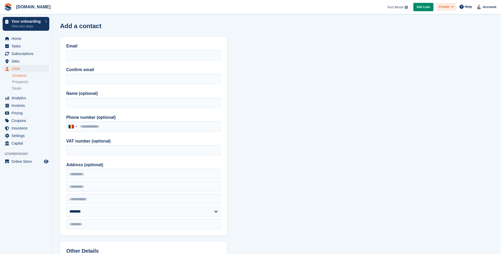
click at [444, 8] on span "Create" at bounding box center [443, 6] width 10 height 5
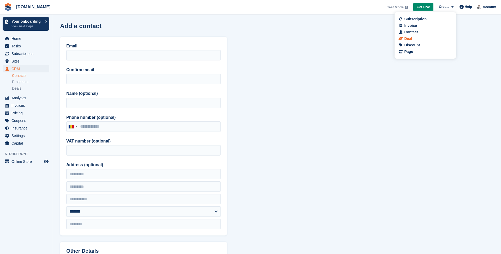
click at [424, 39] on div "Deal" at bounding box center [424, 38] width 51 height 5
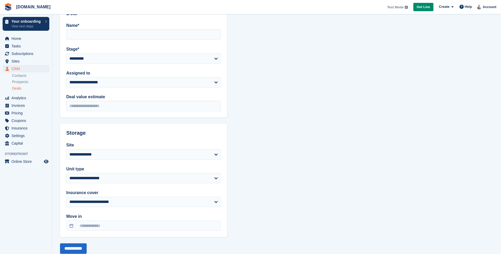
scroll to position [90, 0]
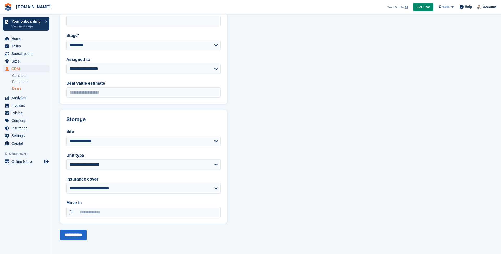
click at [338, 55] on section "**********" at bounding box center [276, 82] width 448 height 345
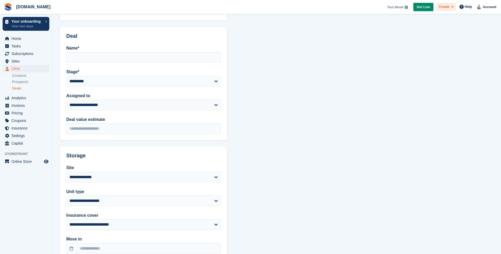
click at [449, 8] on span at bounding box center [451, 7] width 4 height 6
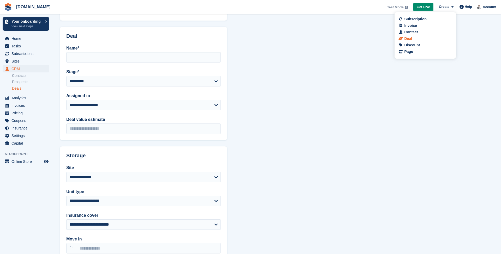
click at [437, 38] on div "Deal" at bounding box center [424, 38] width 51 height 5
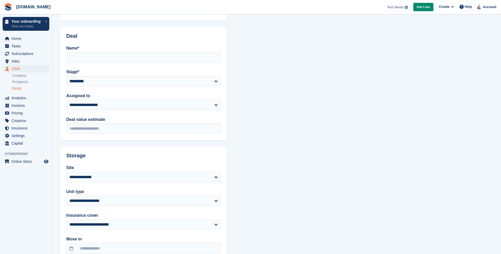
scroll to position [0, 0]
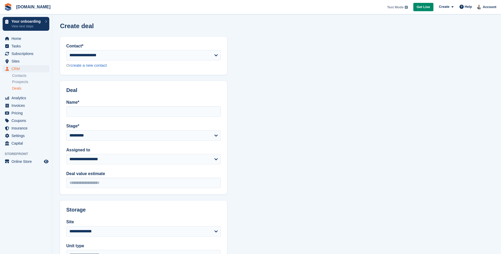
click at [375, 76] on section "**********" at bounding box center [276, 172] width 448 height 345
click at [393, 84] on section "**********" at bounding box center [276, 172] width 448 height 345
click at [450, 6] on span at bounding box center [451, 7] width 4 height 6
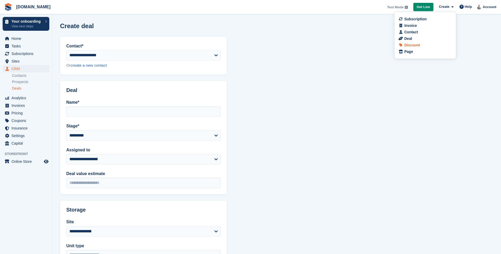
click at [425, 46] on div "Discount" at bounding box center [424, 44] width 51 height 5
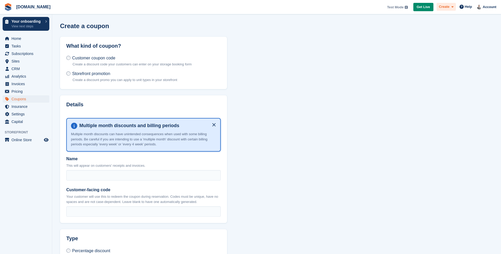
click at [444, 6] on span "Create" at bounding box center [443, 6] width 10 height 5
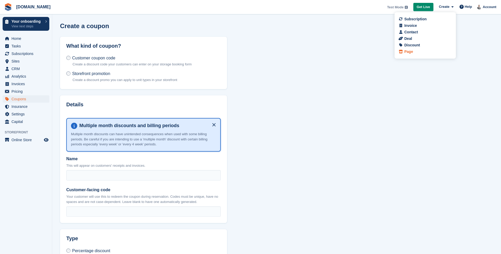
click at [414, 52] on div "Page" at bounding box center [424, 51] width 51 height 5
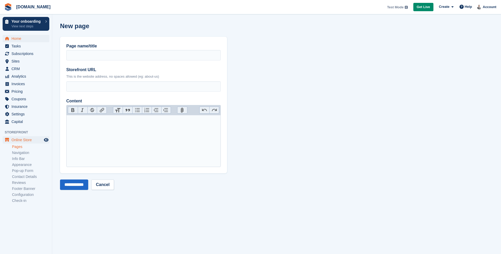
click at [16, 38] on span "Home" at bounding box center [26, 38] width 31 height 7
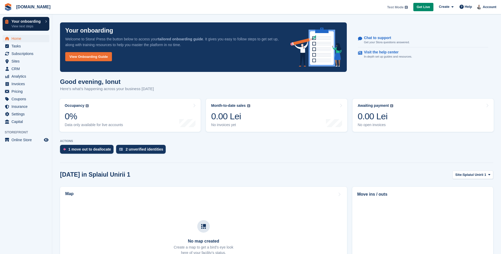
click at [35, 22] on p "Your onboarding" at bounding box center [26, 22] width 31 height 4
